Goal: Obtain resource: Download file/media

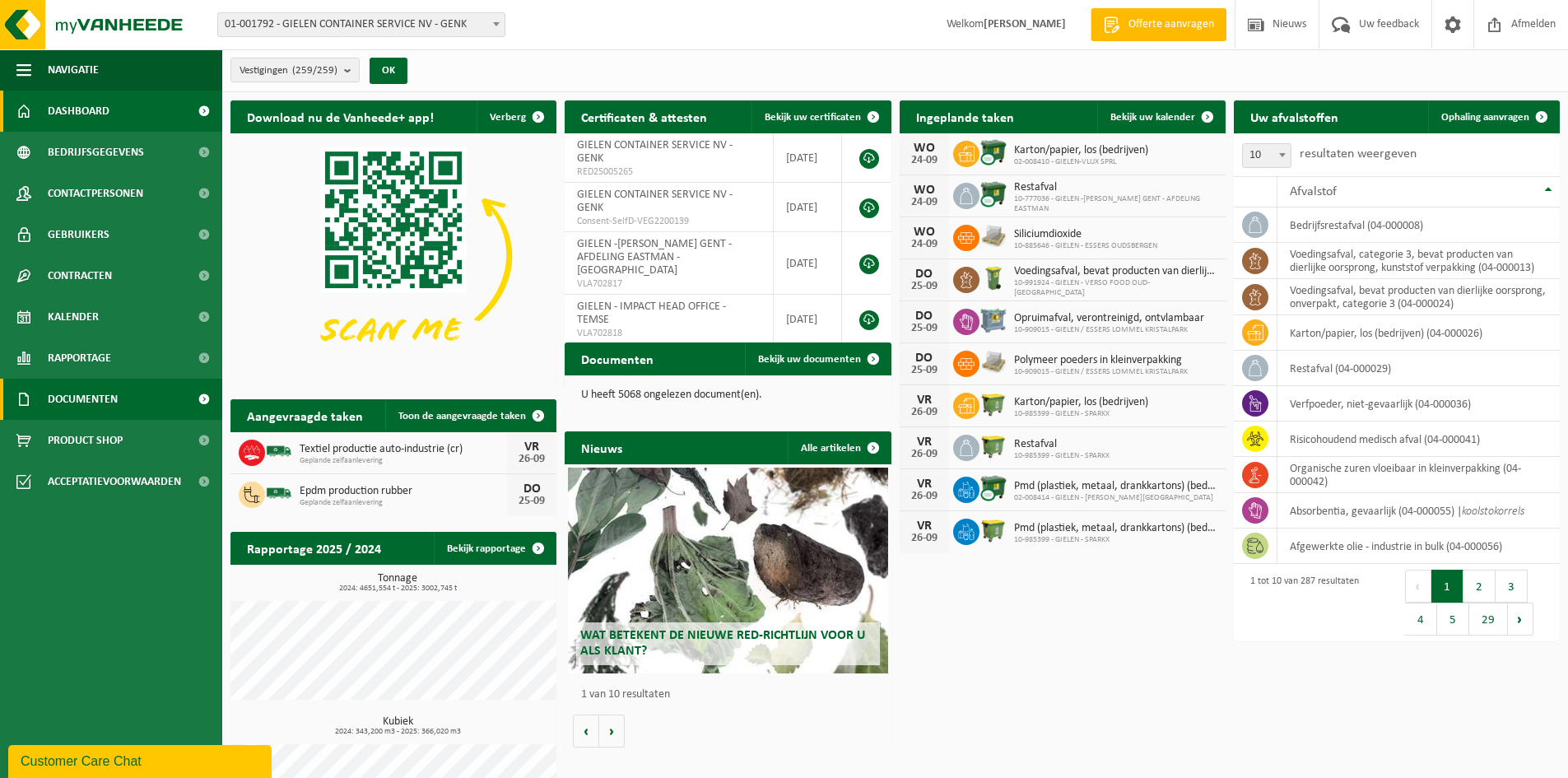
click at [92, 395] on span "Documenten" at bounding box center [83, 399] width 70 height 41
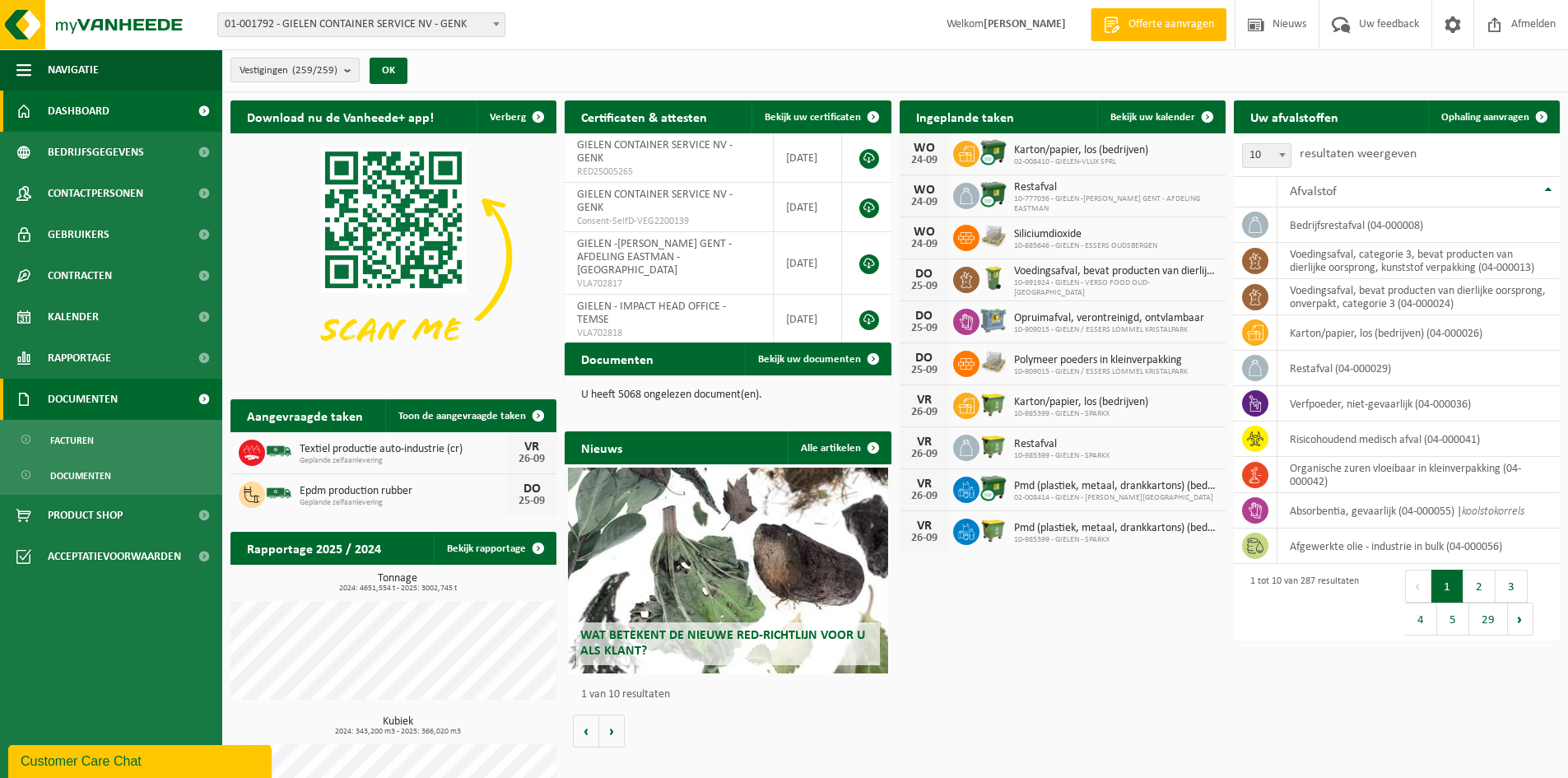
click at [94, 401] on span "Documenten" at bounding box center [83, 399] width 70 height 41
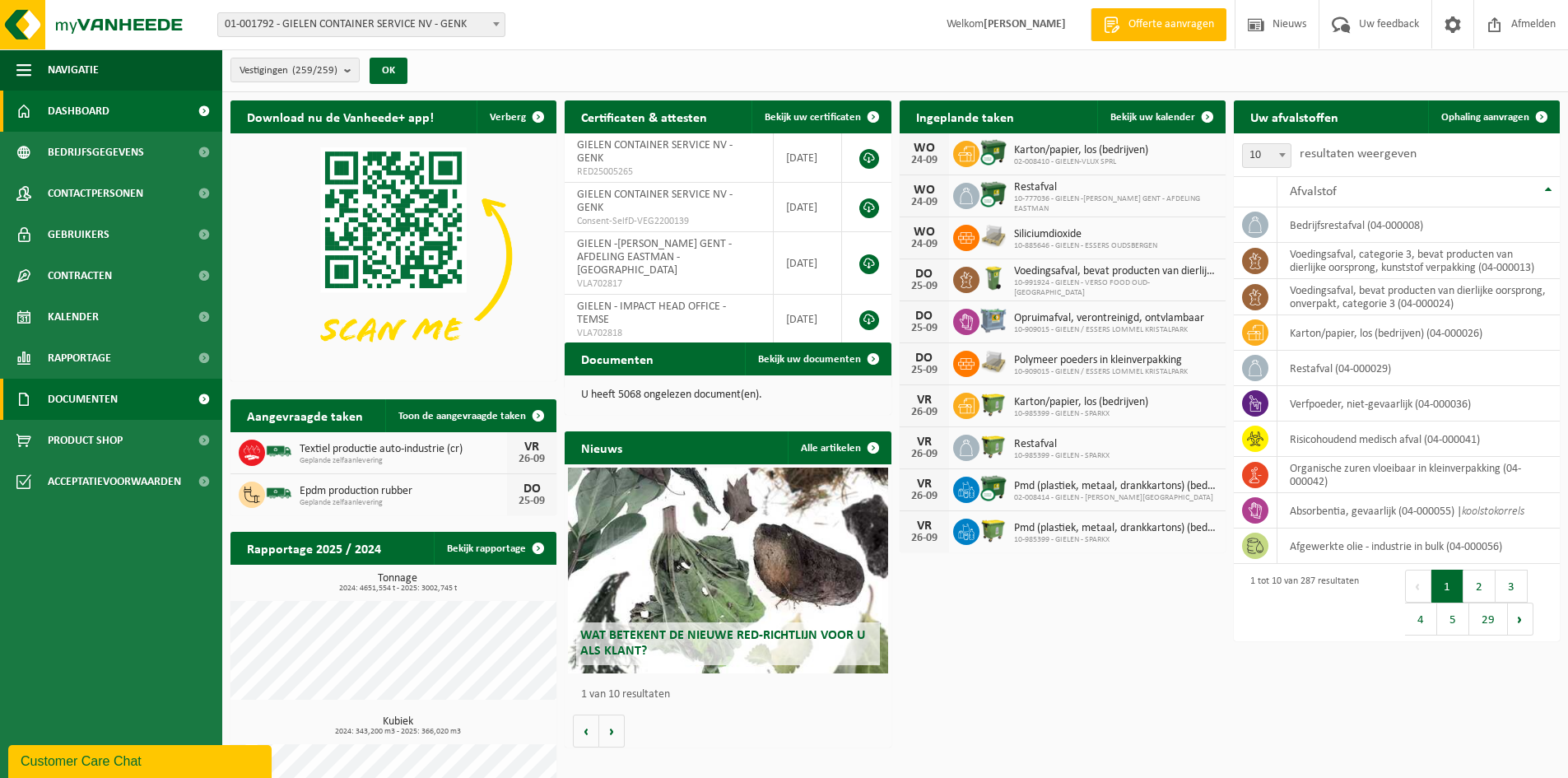
click at [76, 395] on span "Documenten" at bounding box center [83, 399] width 70 height 41
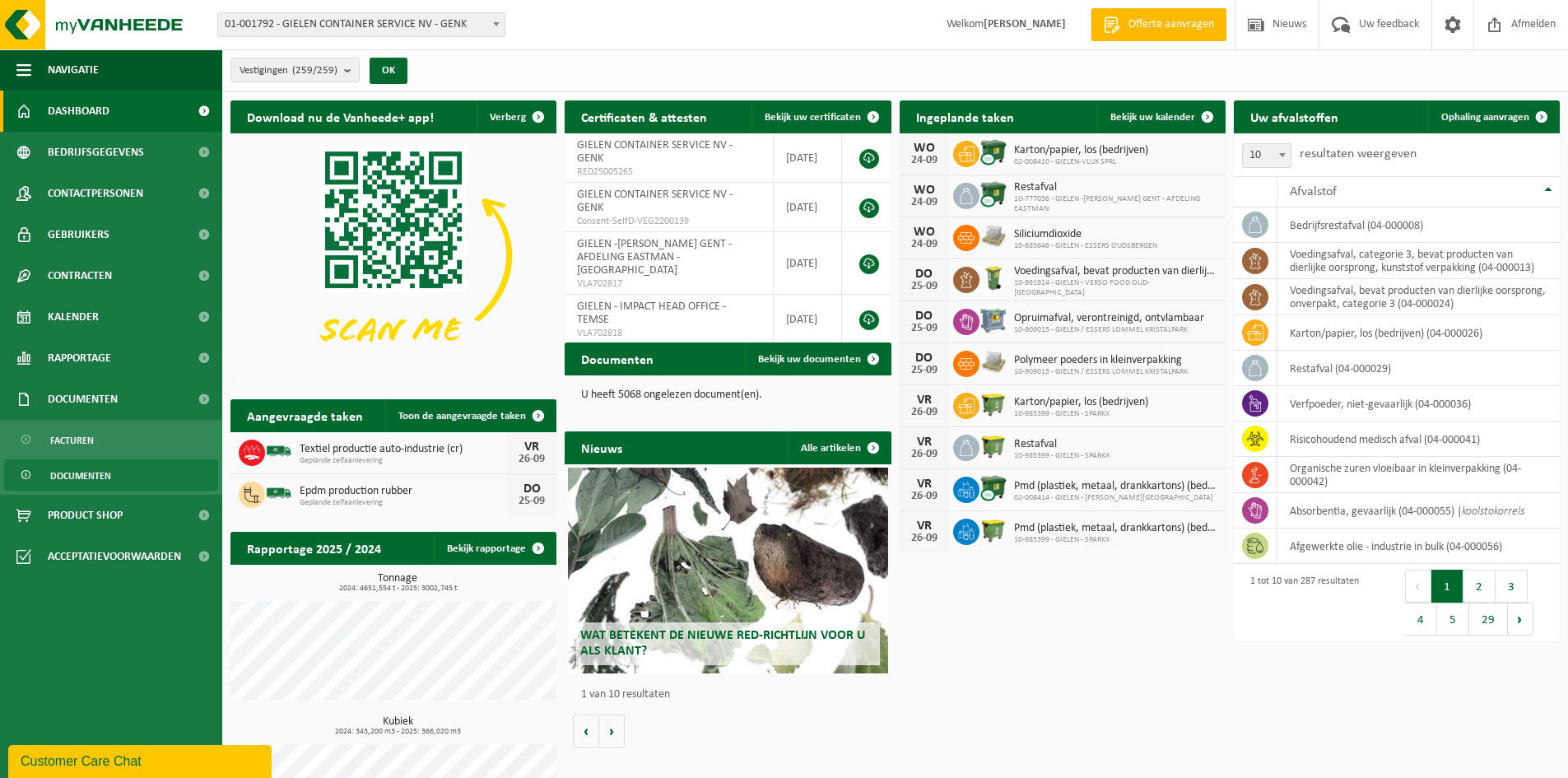
click at [77, 475] on span "Documenten" at bounding box center [81, 475] width 61 height 31
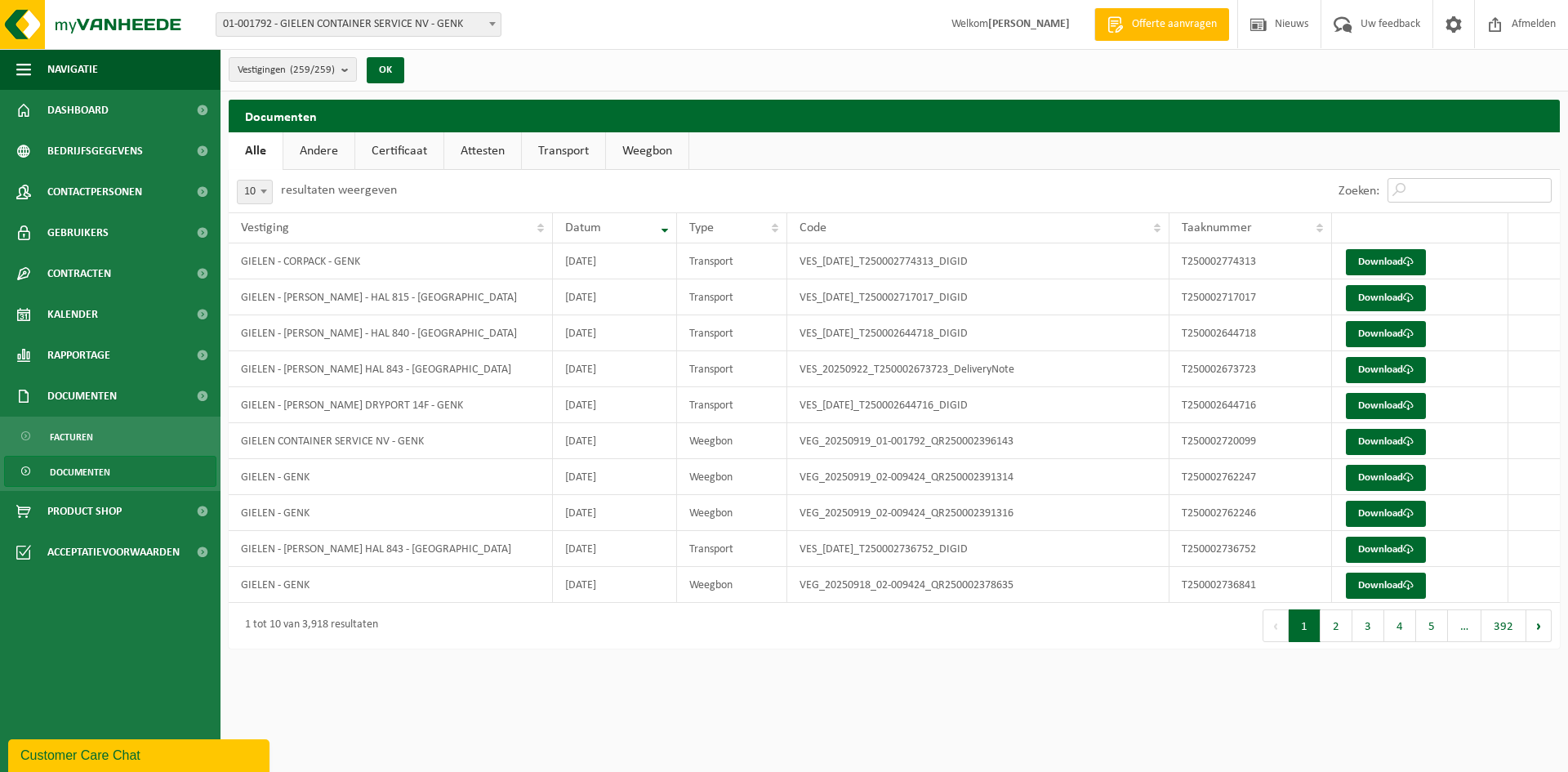
click at [1409, 186] on input "Zoeken:" at bounding box center [1470, 189] width 164 height 24
paste input "T250002490090"
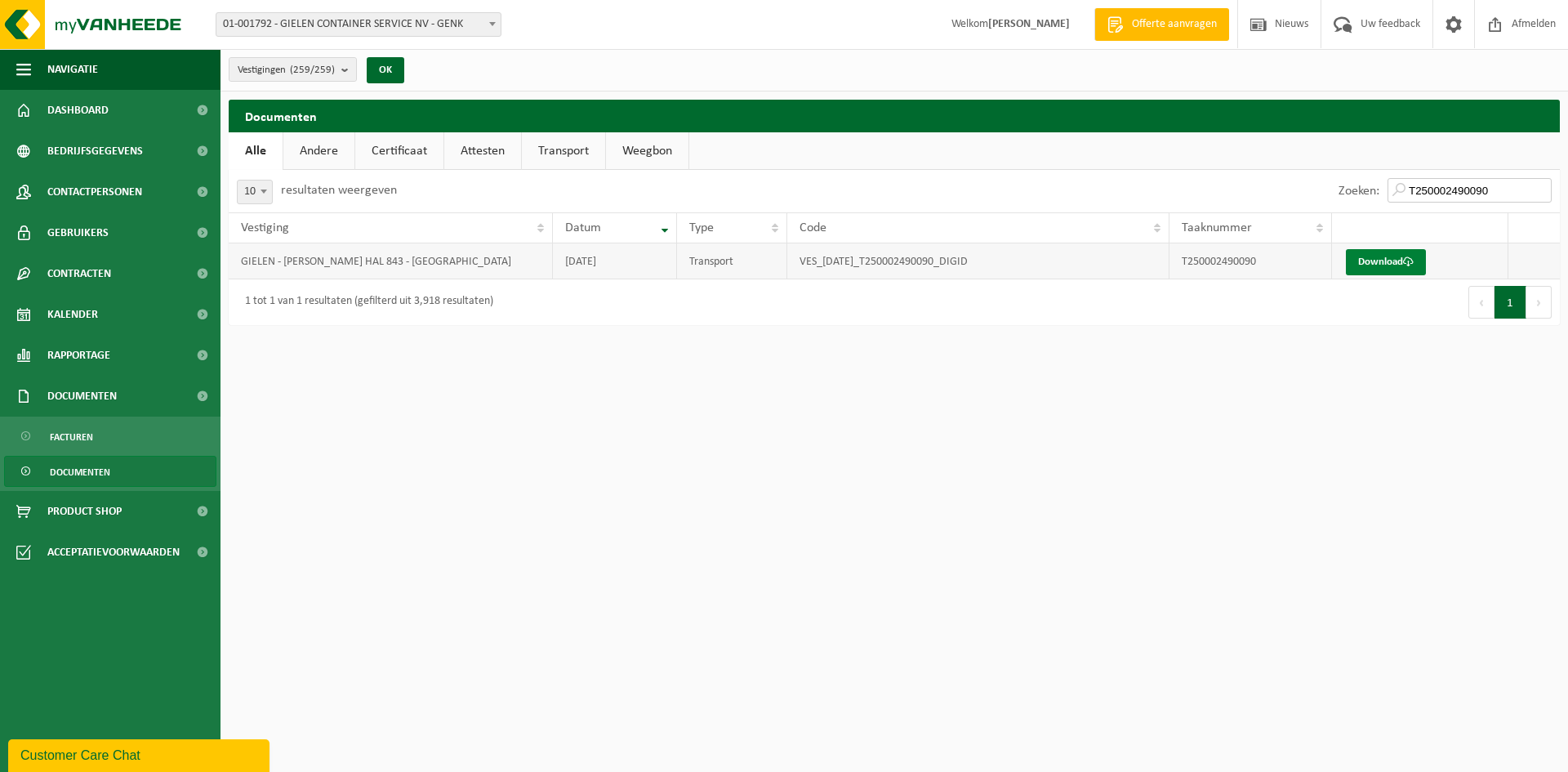
type input "T250002490090"
click at [1372, 261] on link "Download" at bounding box center [1386, 261] width 80 height 26
